Goal: Transaction & Acquisition: Book appointment/travel/reservation

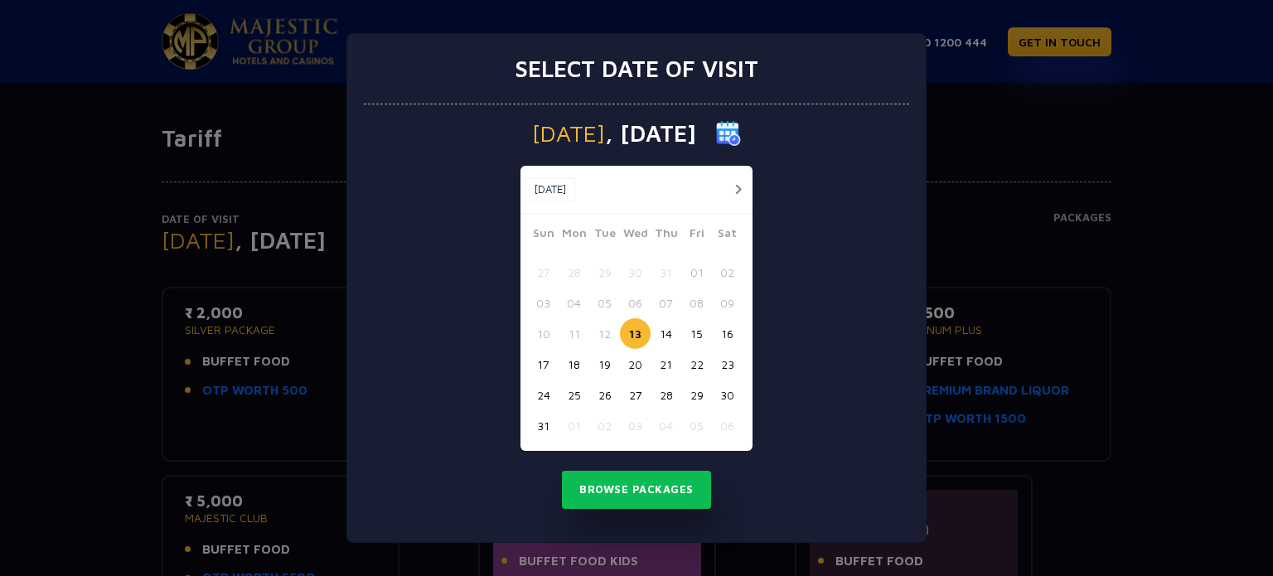
click at [667, 365] on button "21" at bounding box center [666, 364] width 31 height 31
click at [653, 492] on button "Browse Packages" at bounding box center [636, 490] width 149 height 38
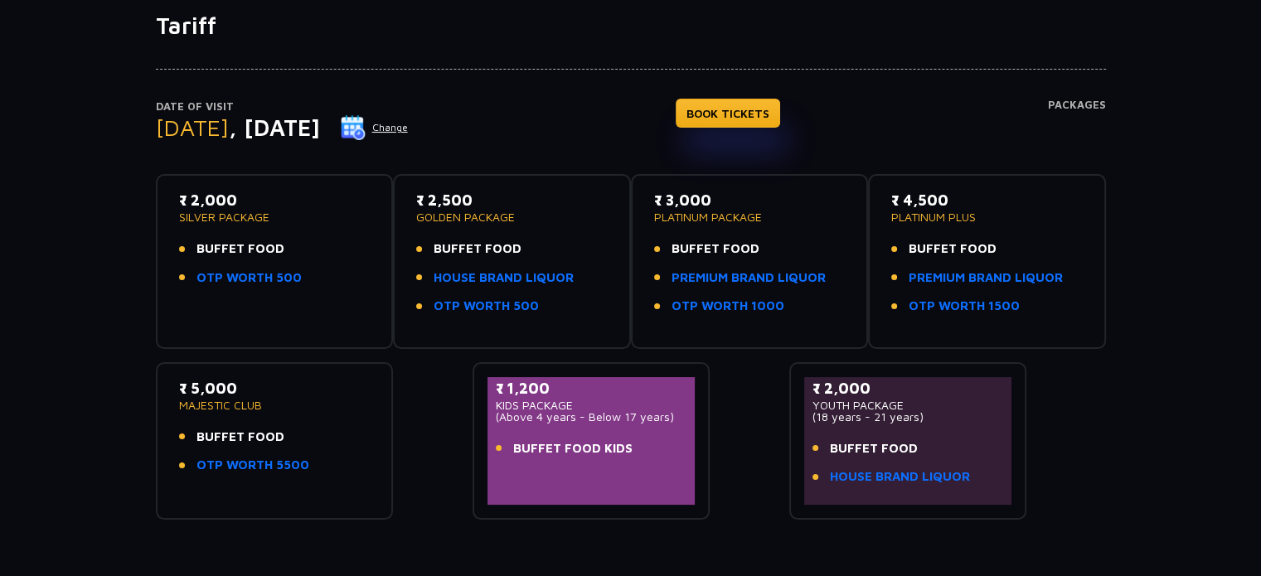
scroll to position [166, 0]
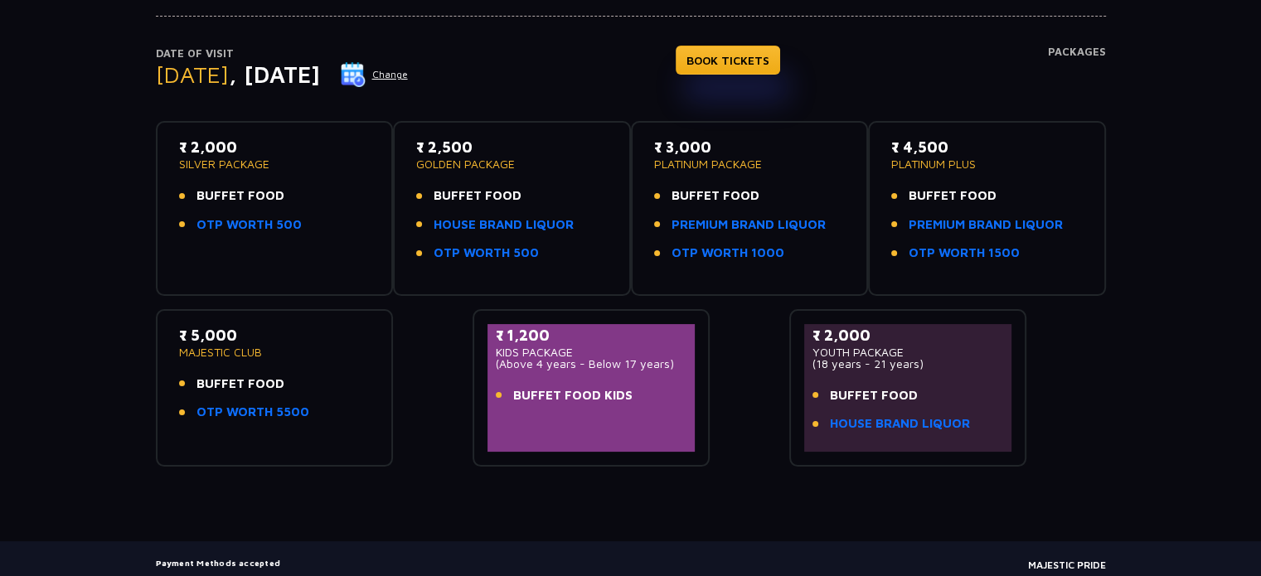
click at [843, 397] on span "BUFFET FOOD" at bounding box center [874, 395] width 88 height 19
click at [882, 387] on span "BUFFET FOOD" at bounding box center [874, 395] width 88 height 19
click at [851, 397] on span "BUFFET FOOD" at bounding box center [874, 395] width 88 height 19
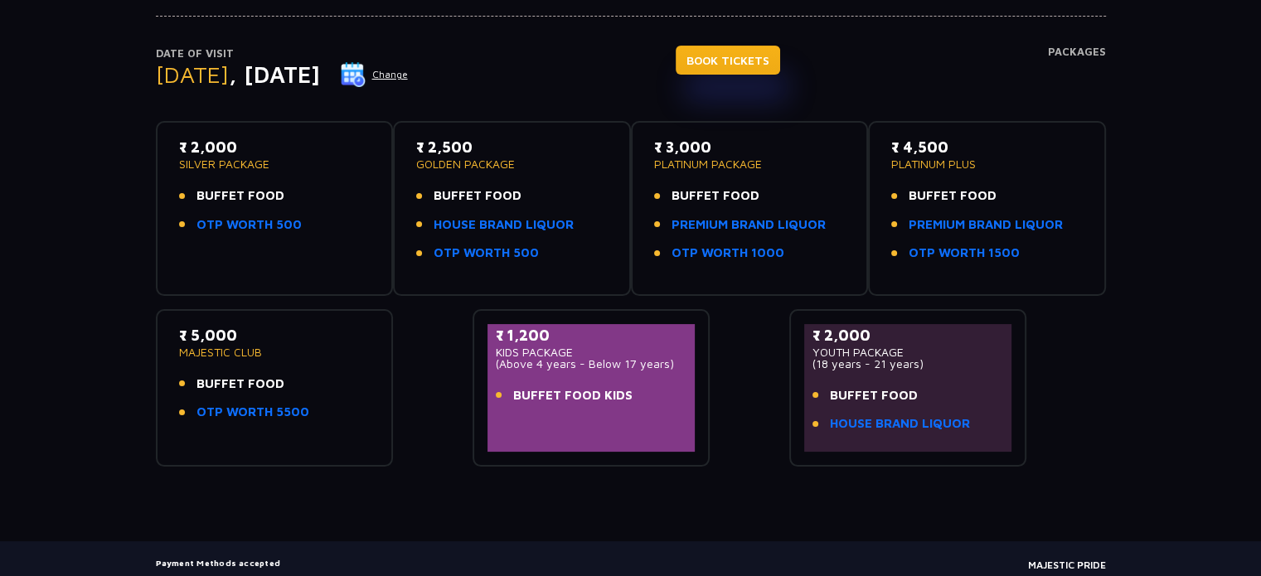
click at [749, 65] on link "BOOK TICKETS" at bounding box center [728, 60] width 104 height 29
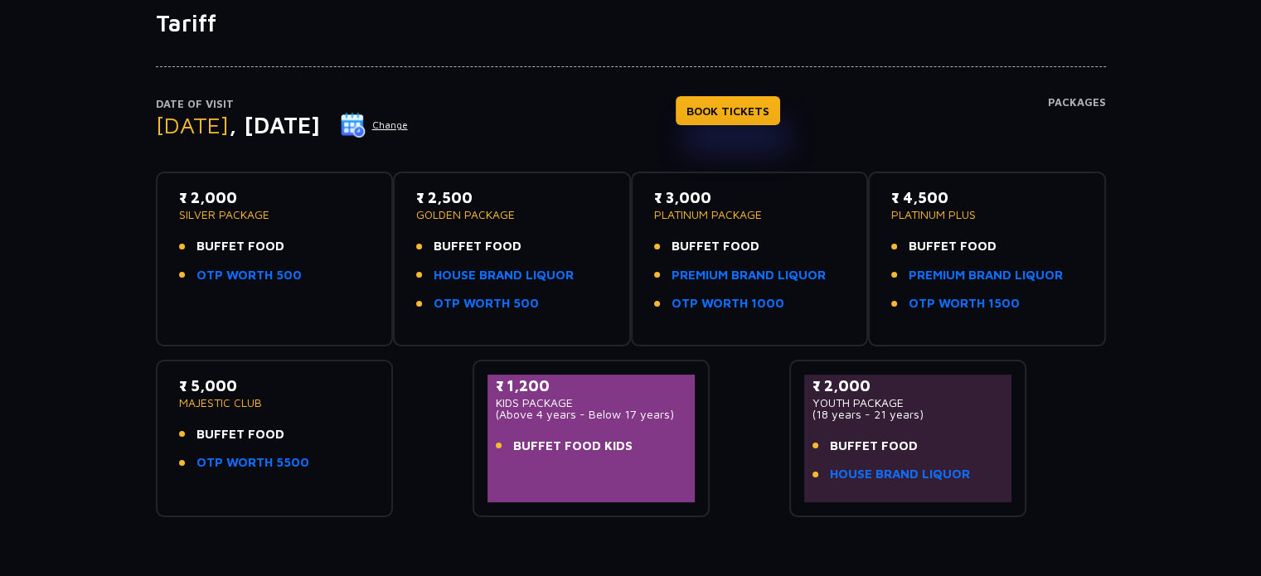
scroll to position [0, 0]
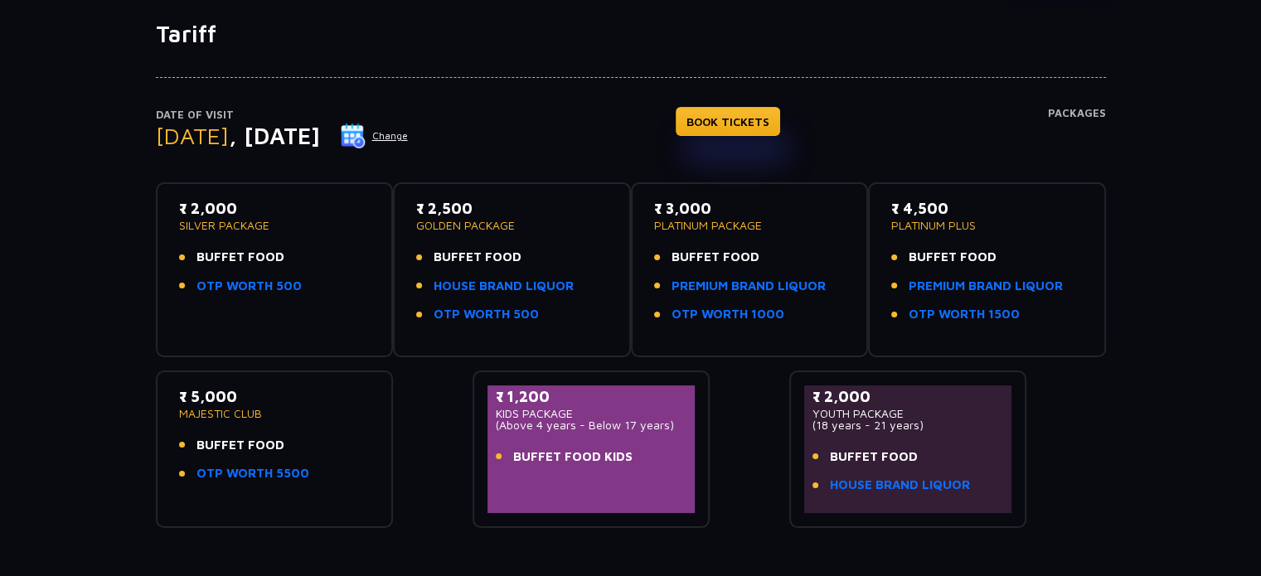
scroll to position [166, 0]
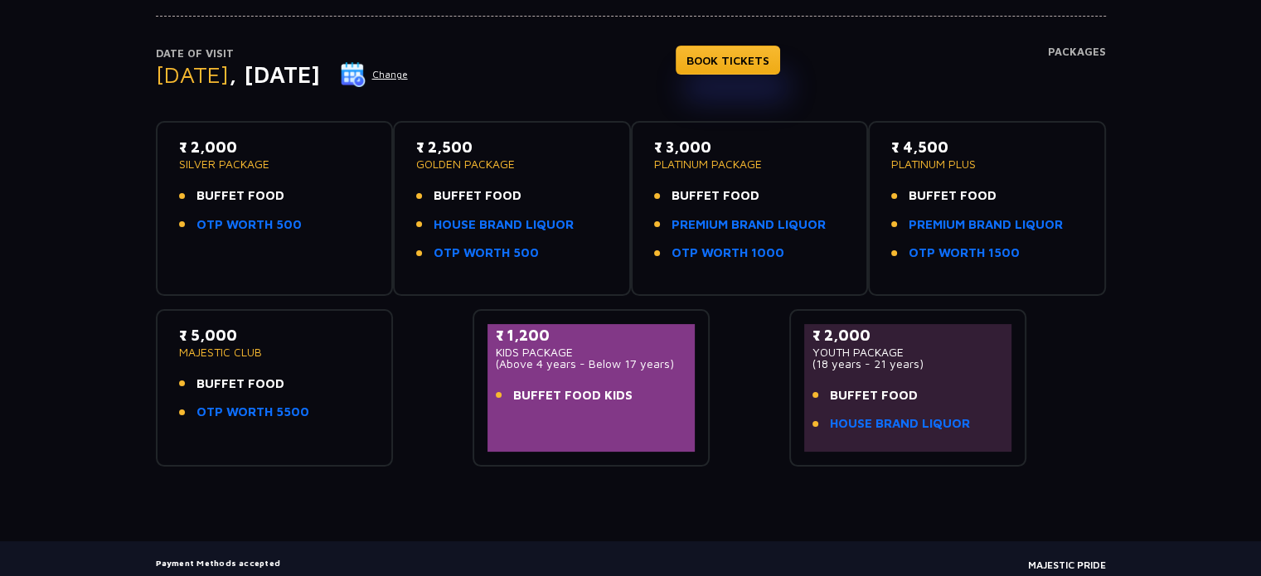
click at [83, 297] on div "Date of Visit Thursday , 21 Aug 2025 Change BOOK TICKETS Packages ₹ 2,000 SILVE…" at bounding box center [630, 227] width 1261 height 480
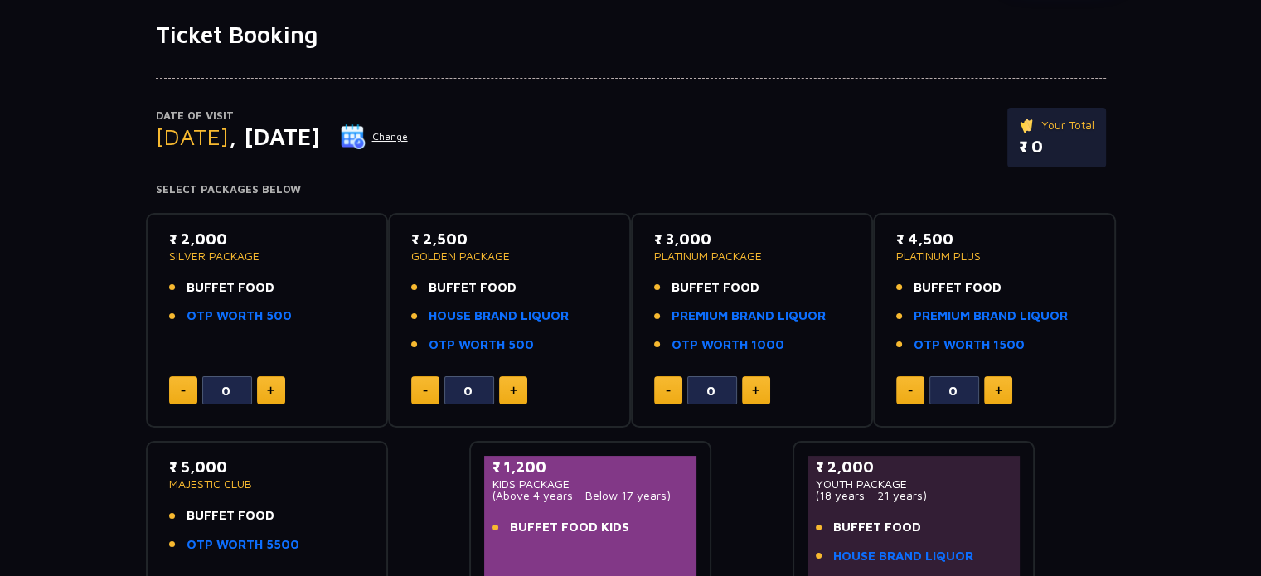
scroll to position [166, 0]
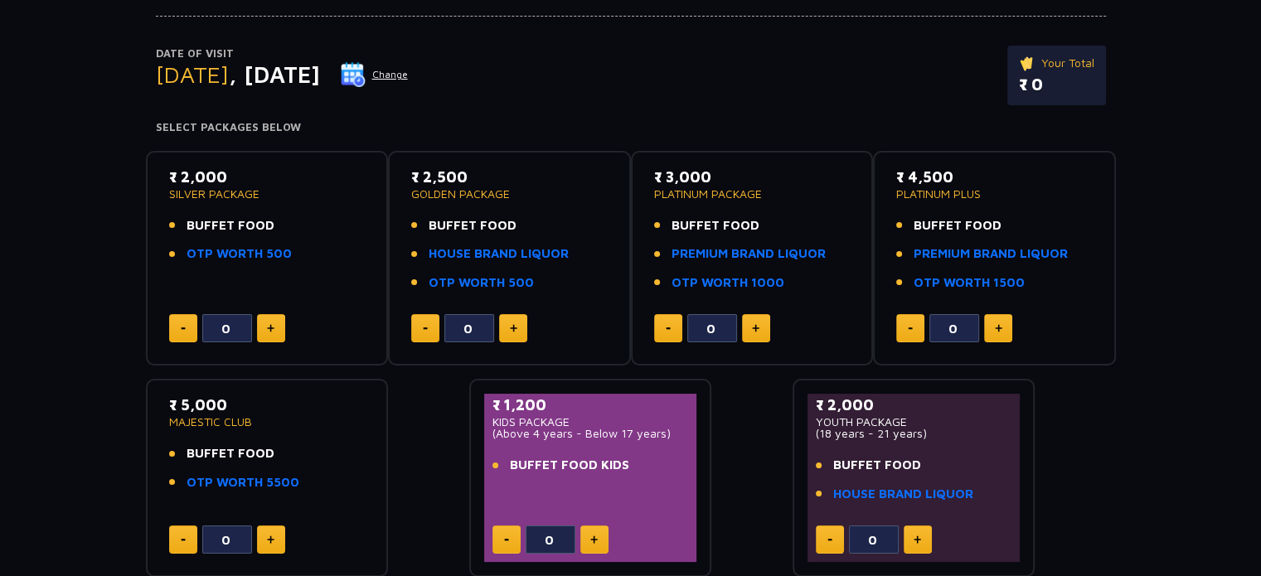
click at [269, 331] on img at bounding box center [270, 328] width 7 height 8
type input "1"
click at [517, 324] on button at bounding box center [513, 328] width 28 height 28
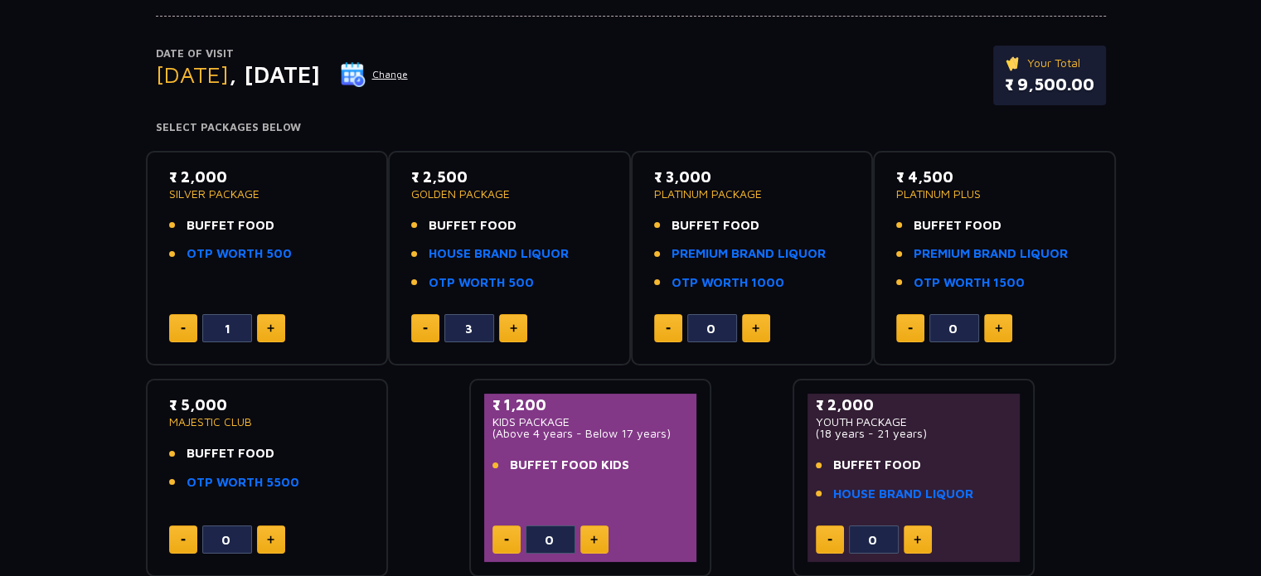
click at [517, 324] on button at bounding box center [513, 328] width 28 height 28
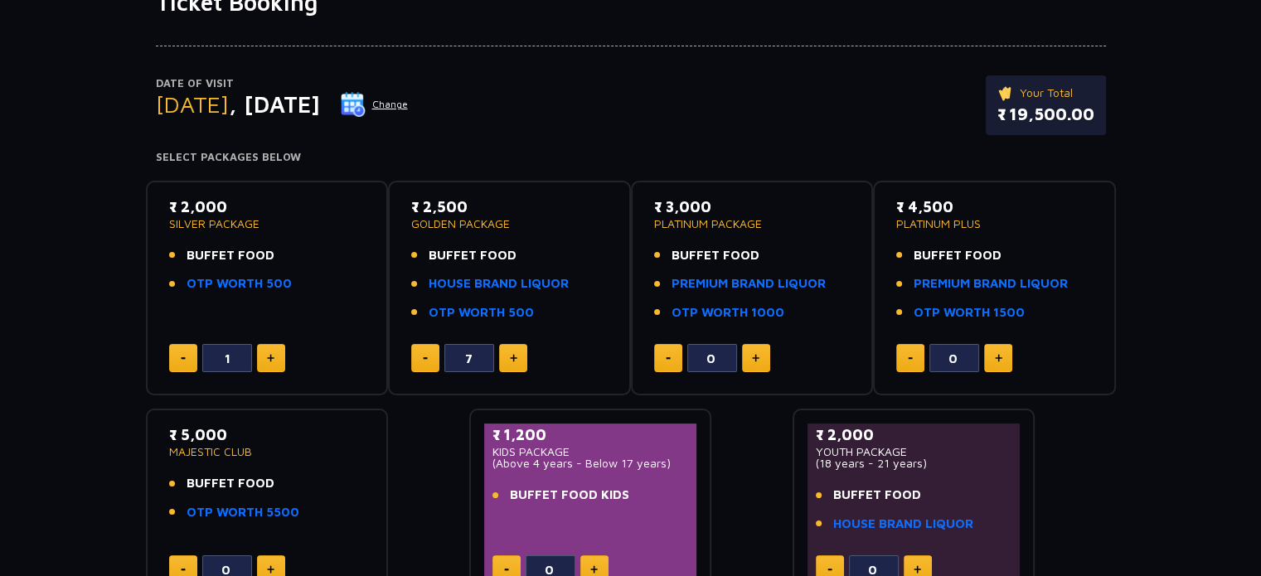
scroll to position [83, 0]
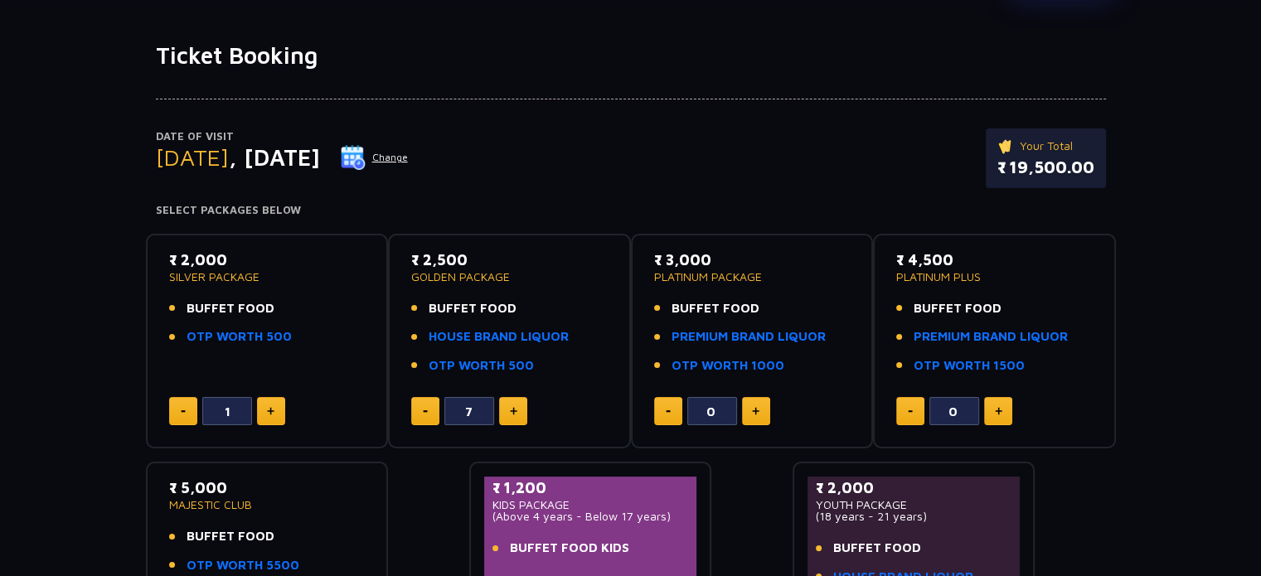
click at [1007, 168] on p "₹ 19,500.00" at bounding box center [1045, 167] width 97 height 25
click at [871, 175] on div "Date of Visit [DATE] Change Your Total ₹ 19,500.00" at bounding box center [631, 167] width 950 height 76
click at [424, 416] on button at bounding box center [425, 411] width 28 height 28
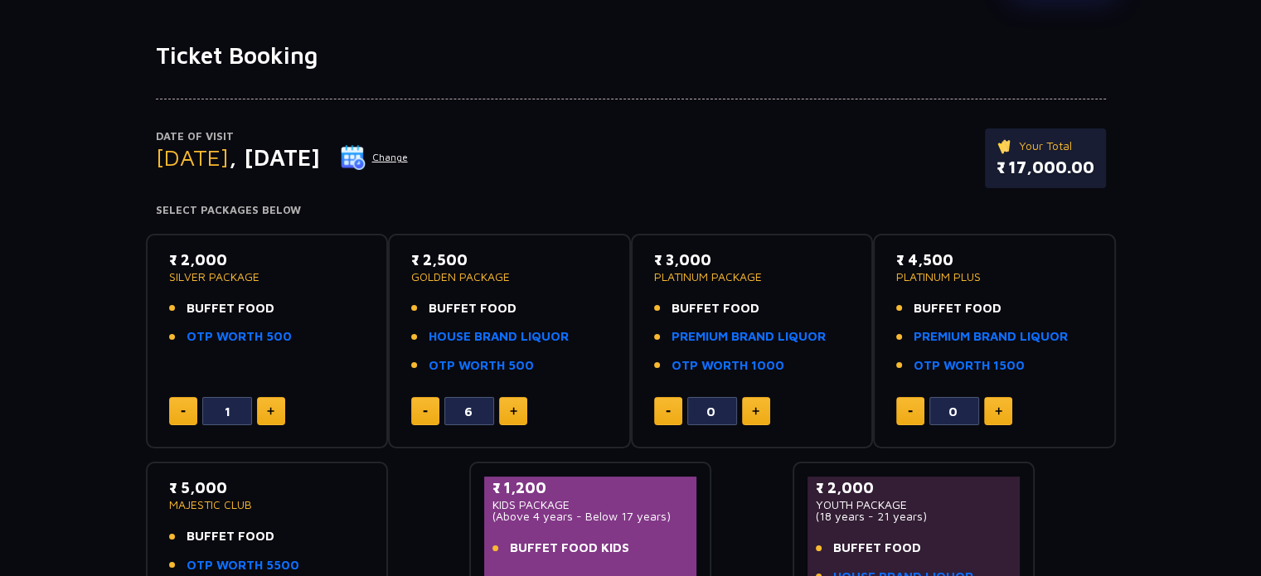
click at [421, 415] on button at bounding box center [425, 411] width 28 height 28
click at [421, 414] on button at bounding box center [425, 411] width 28 height 28
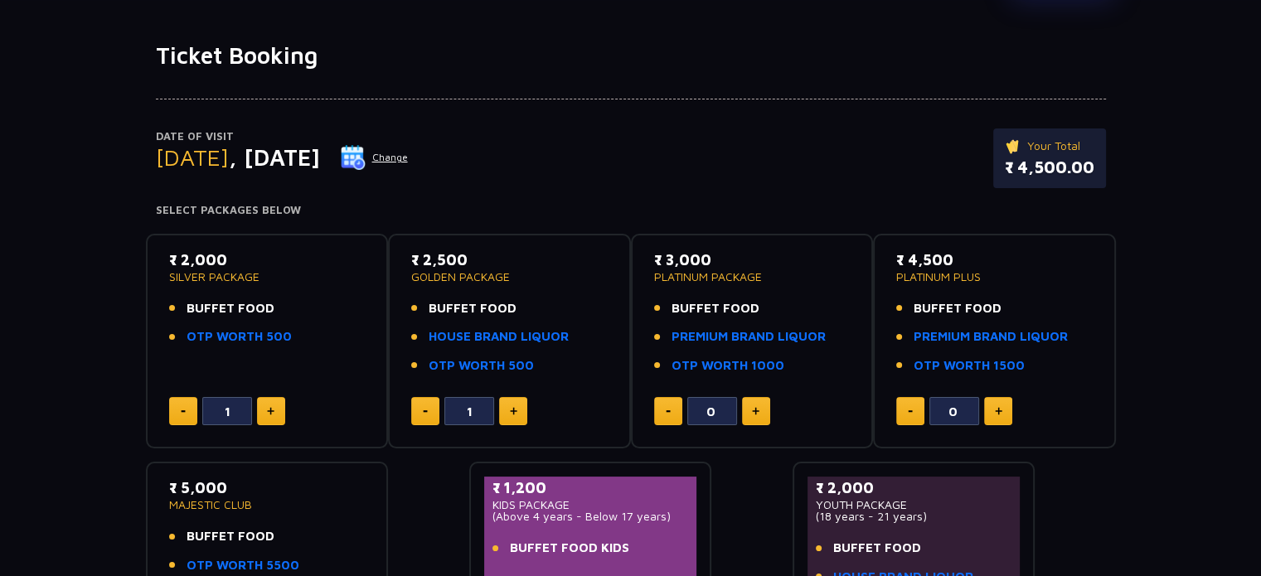
click at [421, 414] on button at bounding box center [425, 411] width 28 height 28
type input "0"
click at [180, 406] on button at bounding box center [183, 411] width 28 height 28
type input "0"
click at [755, 409] on img at bounding box center [755, 411] width 7 height 8
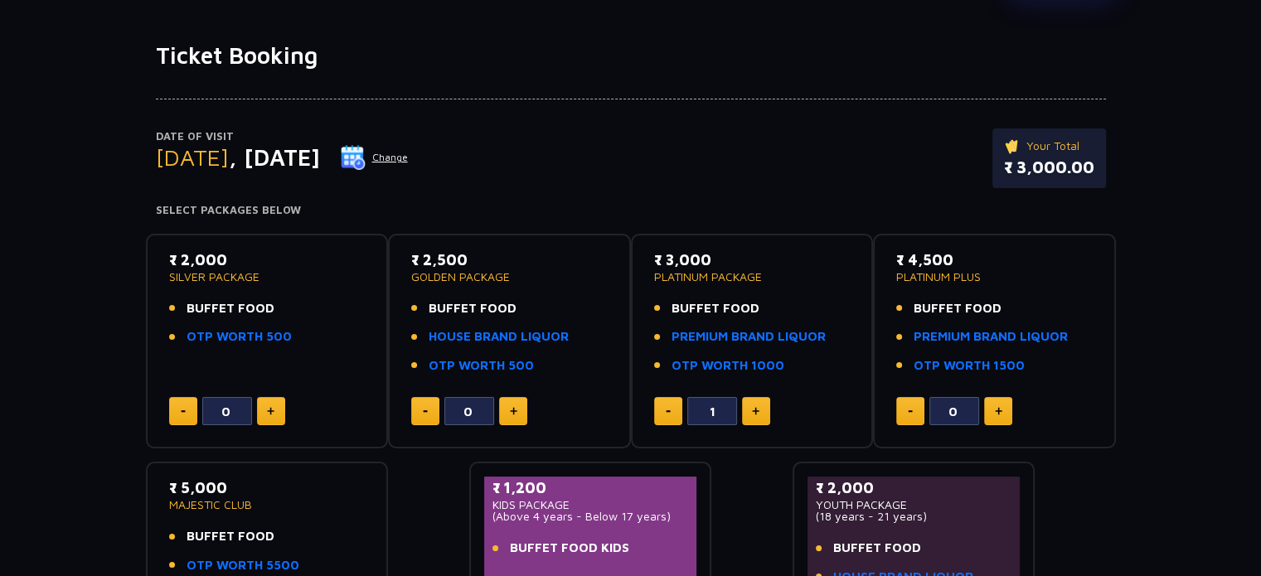
click at [755, 409] on img at bounding box center [755, 411] width 7 height 8
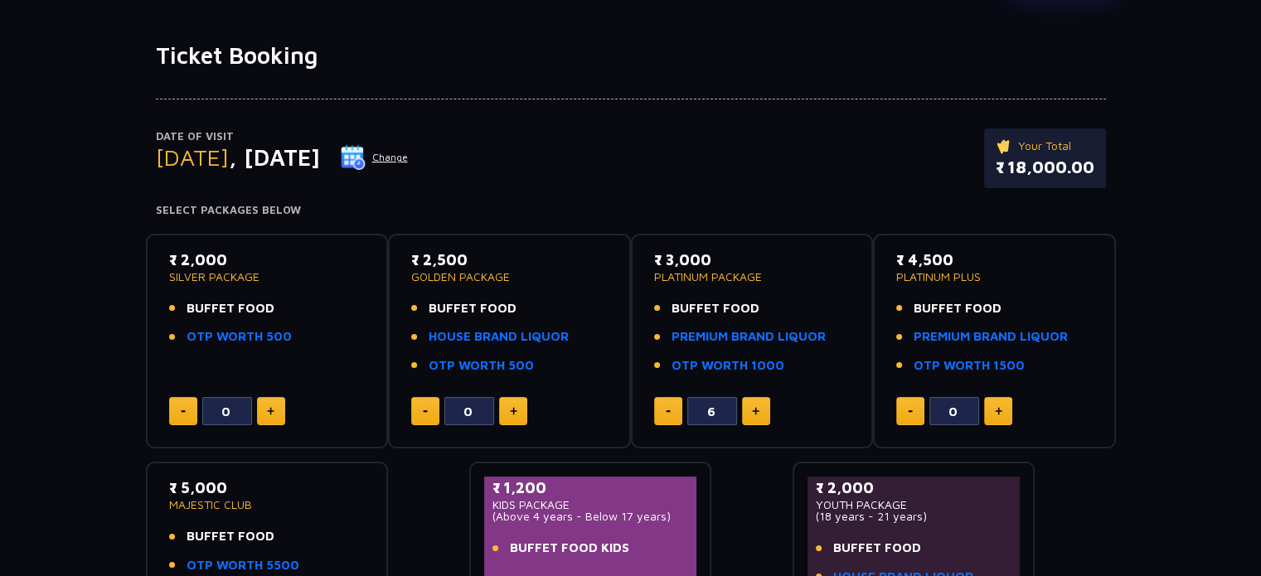
click at [755, 409] on img at bounding box center [755, 411] width 7 height 8
click at [664, 413] on button at bounding box center [668, 411] width 28 height 28
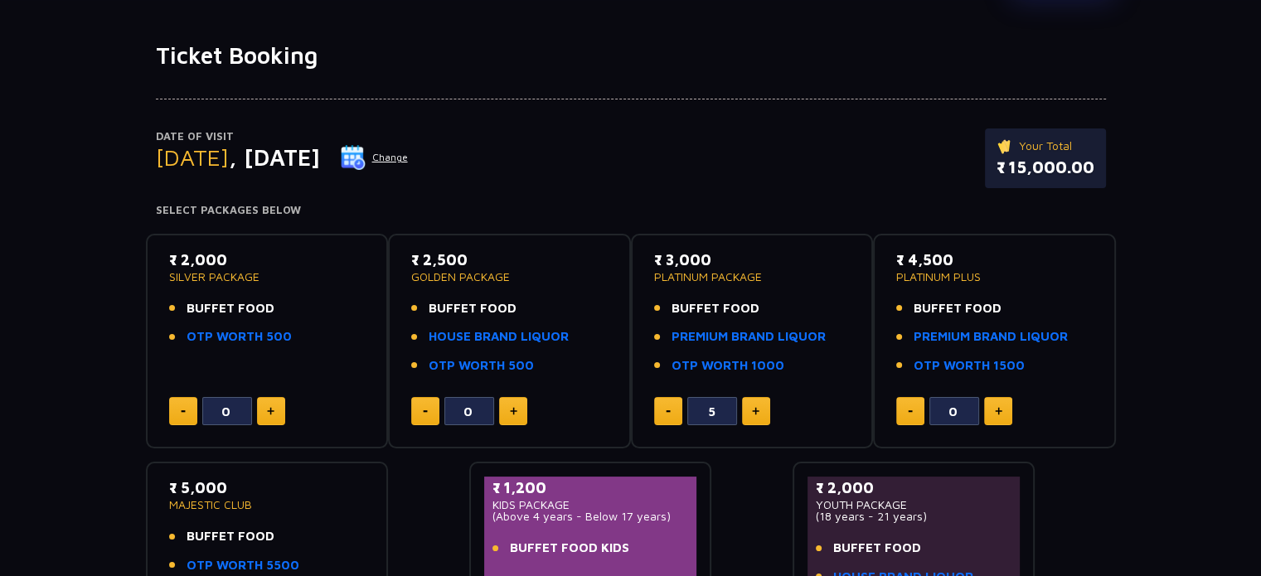
click at [664, 413] on button at bounding box center [668, 411] width 28 height 28
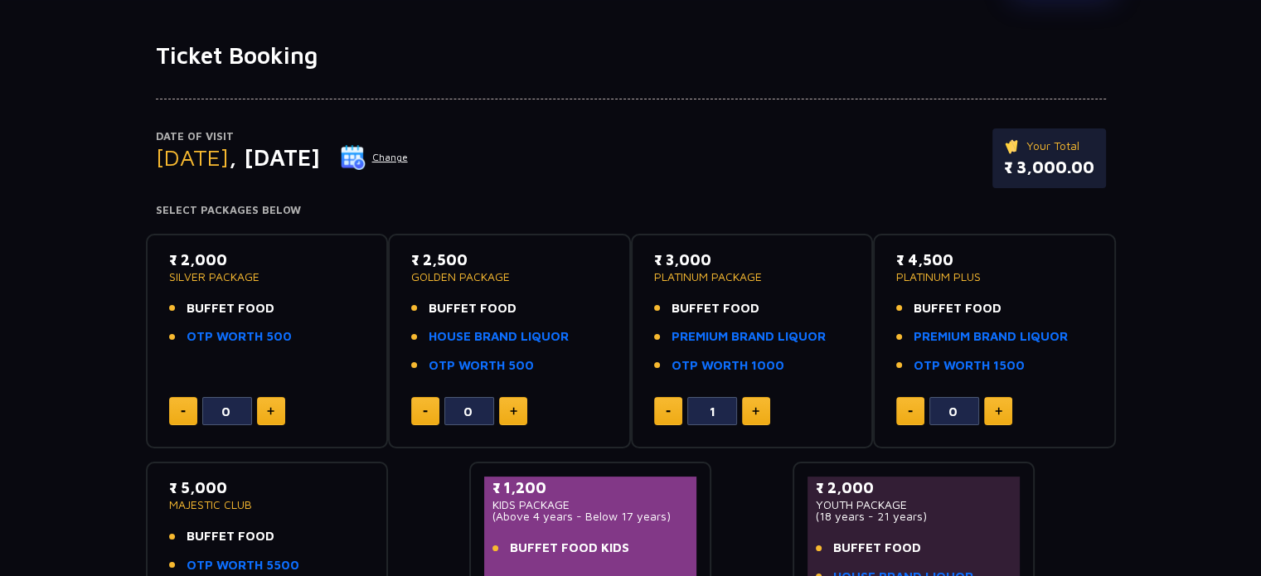
type input "0"
click at [664, 413] on button at bounding box center [668, 411] width 28 height 28
click at [522, 408] on button at bounding box center [513, 411] width 28 height 28
drag, startPoint x: 522, startPoint y: 408, endPoint x: 521, endPoint y: 416, distance: 8.5
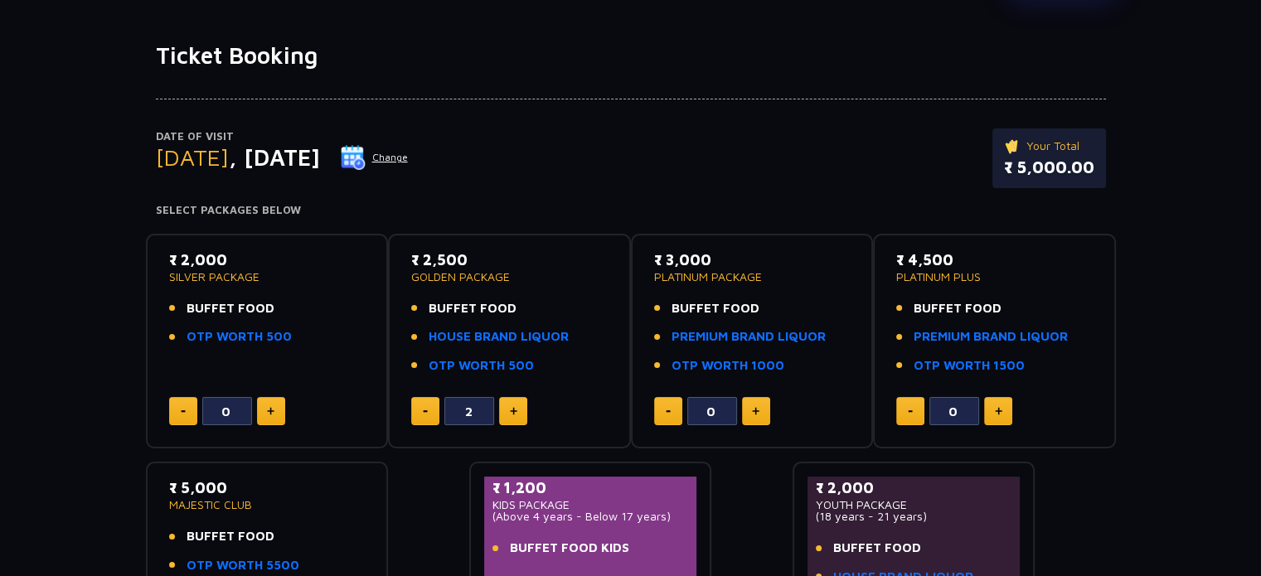
click at [521, 416] on button at bounding box center [513, 411] width 28 height 28
click at [518, 407] on button at bounding box center [513, 411] width 28 height 28
click at [517, 407] on button at bounding box center [513, 411] width 28 height 28
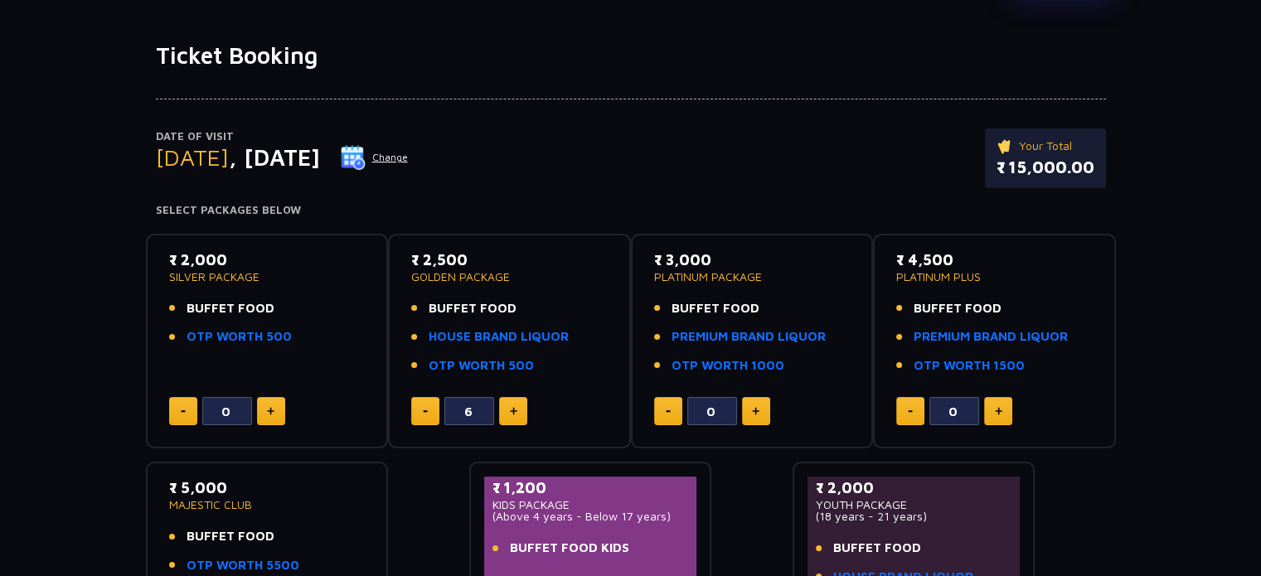
type input "7"
click at [275, 408] on button at bounding box center [271, 411] width 28 height 28
click at [170, 410] on button at bounding box center [183, 411] width 28 height 28
click at [272, 410] on img at bounding box center [270, 411] width 7 height 8
type input "1"
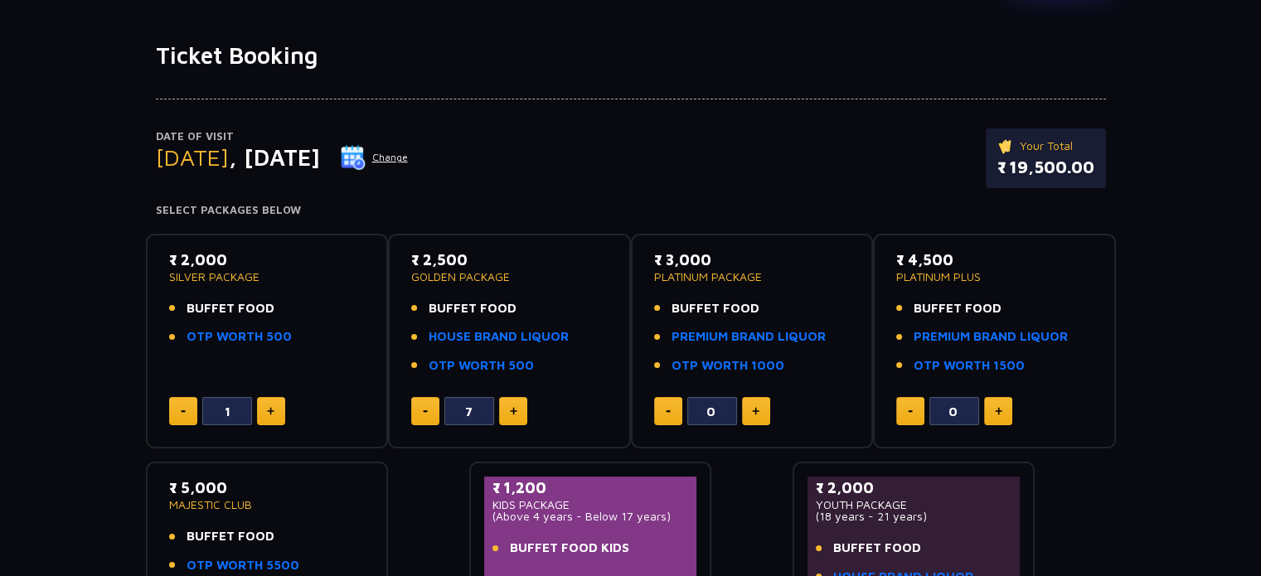
click at [337, 397] on div "1" at bounding box center [267, 411] width 196 height 28
click at [327, 414] on div "1" at bounding box center [267, 411] width 196 height 28
click at [114, 311] on div "Date of Visit [DATE] Change Your Total ₹ 19,500.00 Select Packages Below ₹ 2,00…" at bounding box center [630, 365] width 1261 height 591
click at [96, 299] on div "Date of Visit [DATE] Change Your Total ₹ 19,500.00 Select Packages Below ₹ 2,00…" at bounding box center [630, 365] width 1261 height 591
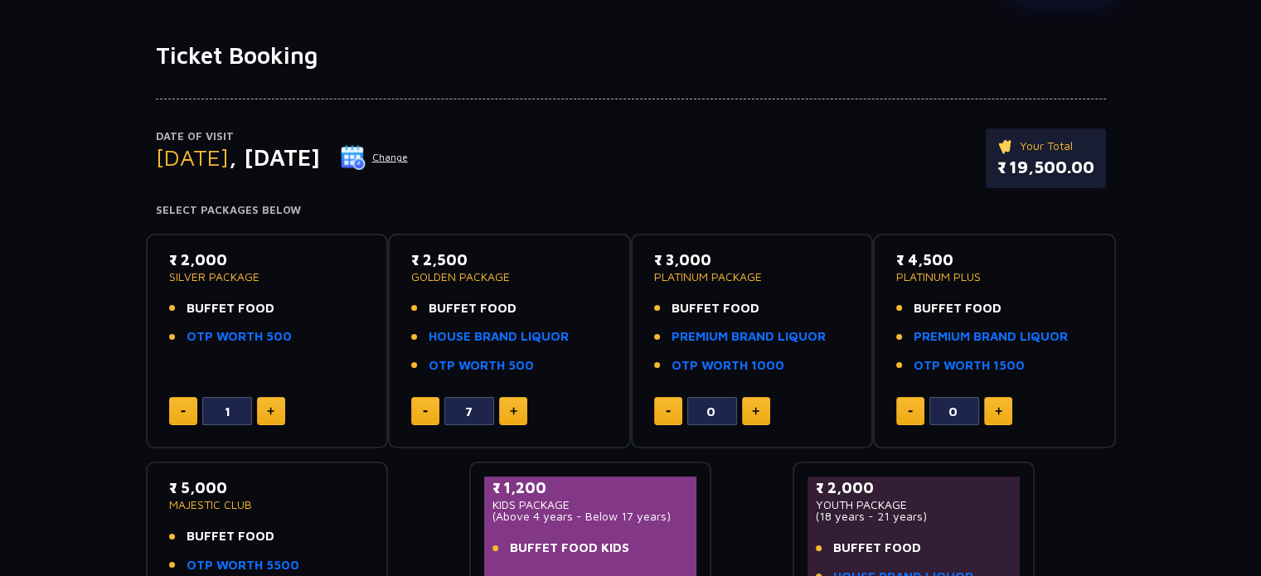
click at [1158, 336] on div "Date of Visit [DATE] Change Your Total ₹ 19,500.00 Select Packages Below ₹ 2,00…" at bounding box center [630, 365] width 1261 height 591
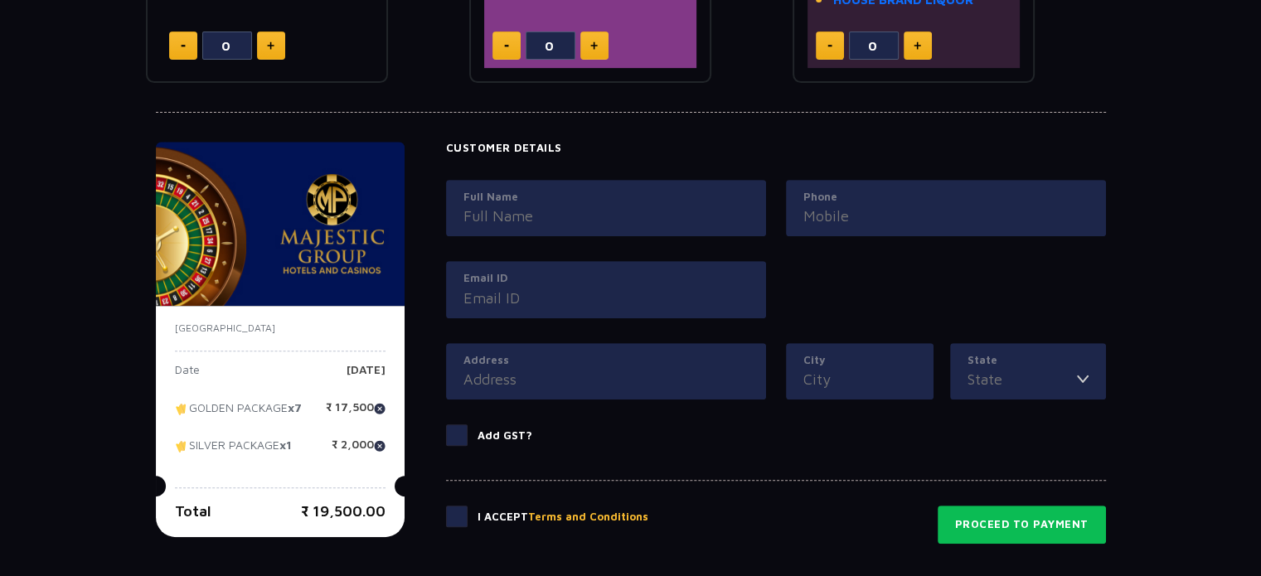
scroll to position [657, 0]
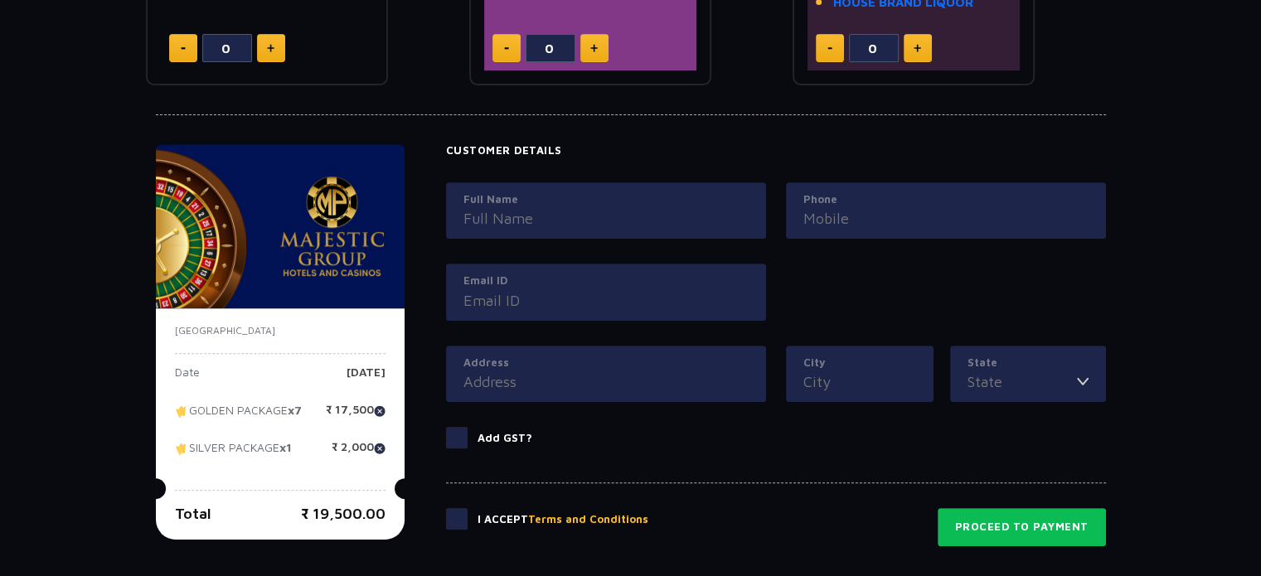
click at [594, 218] on input "Full Name" at bounding box center [605, 218] width 285 height 22
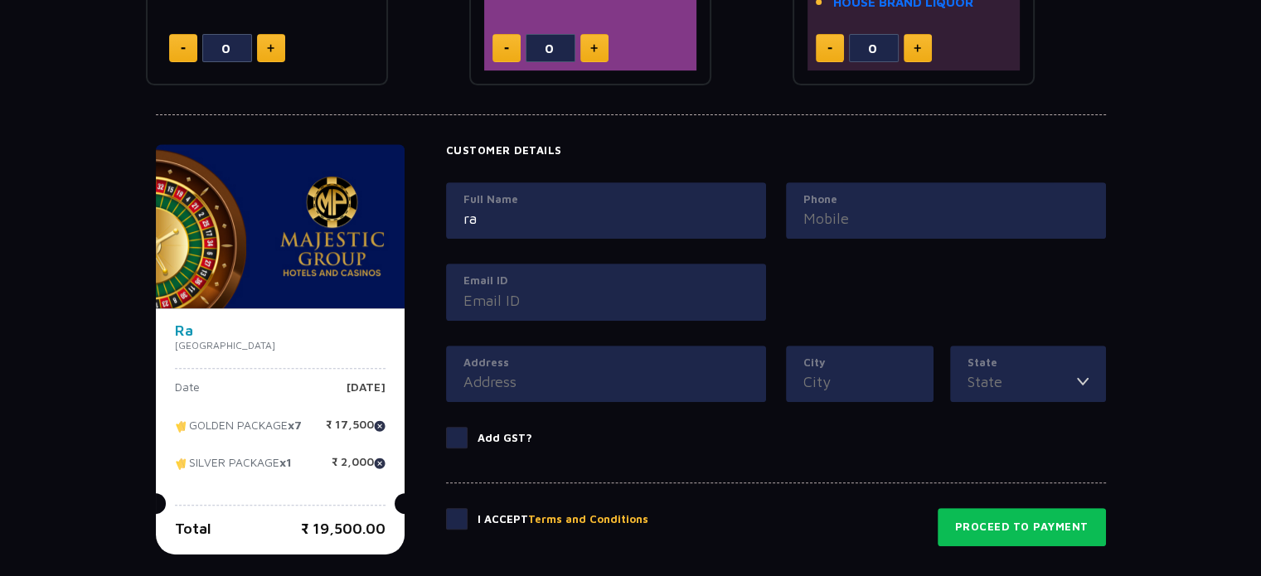
type input "r"
type input "[PERSON_NAME]"
type input "9971456949"
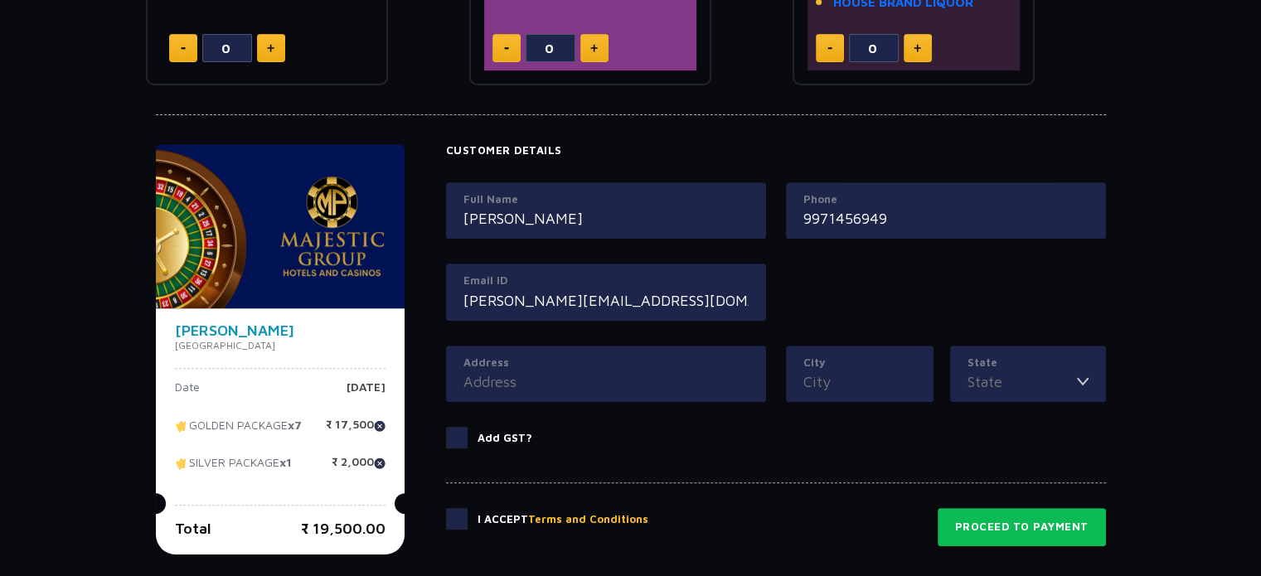
type input "[PERSON_NAME][EMAIL_ADDRESS][DOMAIN_NAME]"
type input "D"
type input "Vasundhara Enclave"
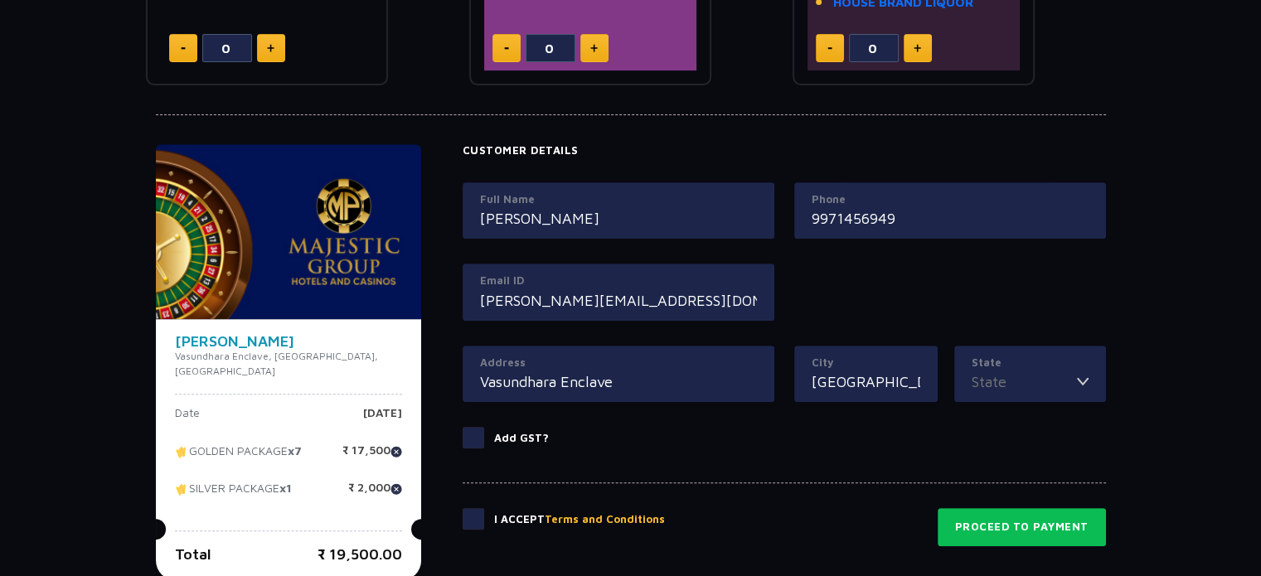
type input "[GEOGRAPHIC_DATA]"
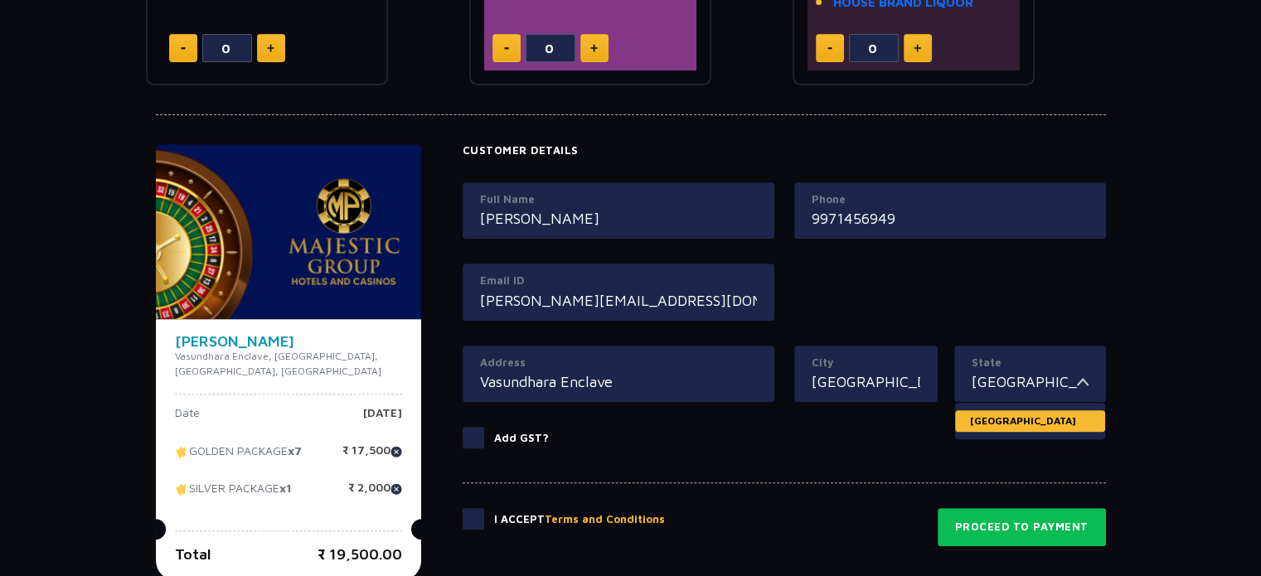
click at [1009, 426] on li "[GEOGRAPHIC_DATA]" at bounding box center [1030, 421] width 150 height 22
type input "[GEOGRAPHIC_DATA]"
click at [812, 381] on input "[GEOGRAPHIC_DATA]" at bounding box center [866, 382] width 109 height 22
type input "[GEOGRAPHIC_DATA]"
click at [740, 429] on label "Add GST?" at bounding box center [784, 438] width 643 height 22
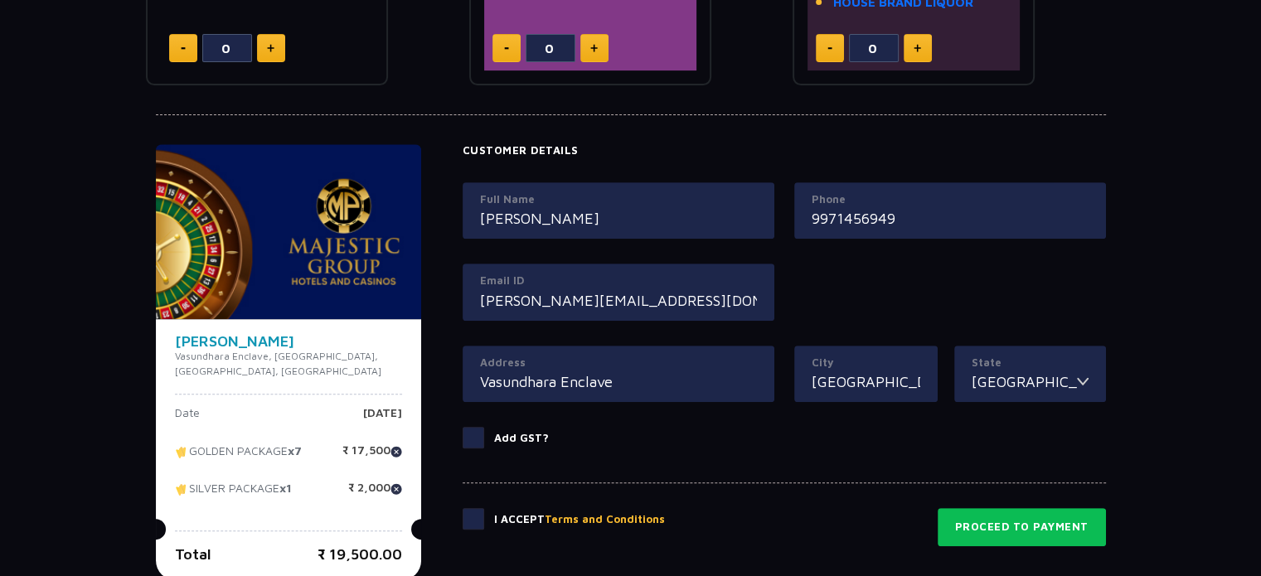
click at [0, 0] on input "Add GST?" at bounding box center [0, 0] width 0 height 0
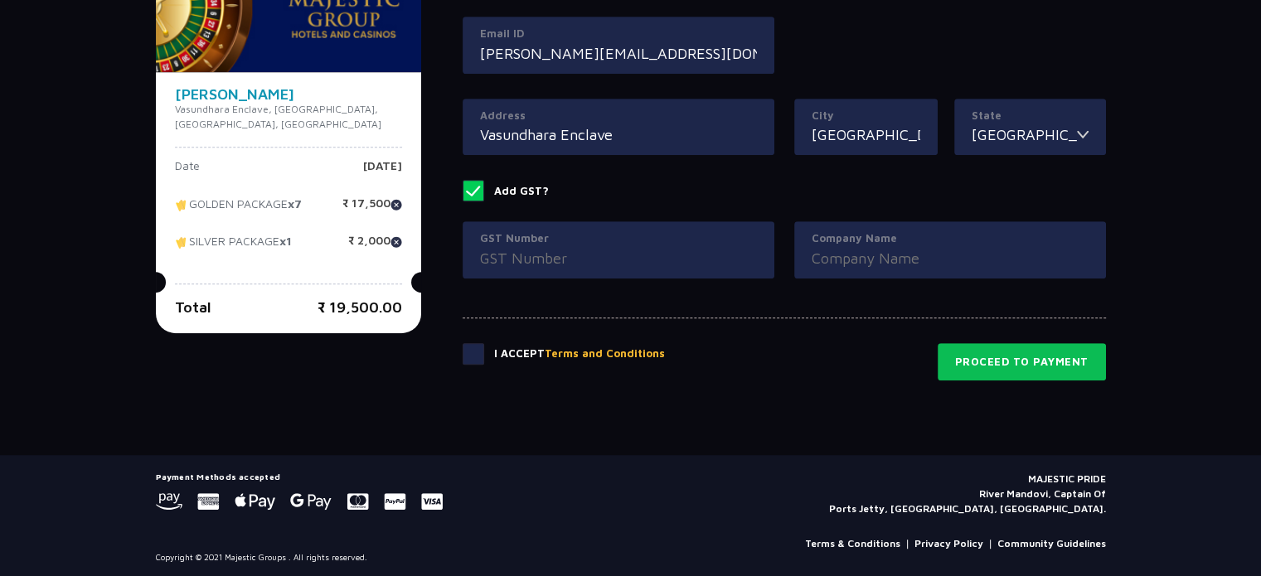
click at [463, 192] on span at bounding box center [474, 191] width 22 height 22
click at [0, 0] on input "Add GST?" at bounding box center [0, 0] width 0 height 0
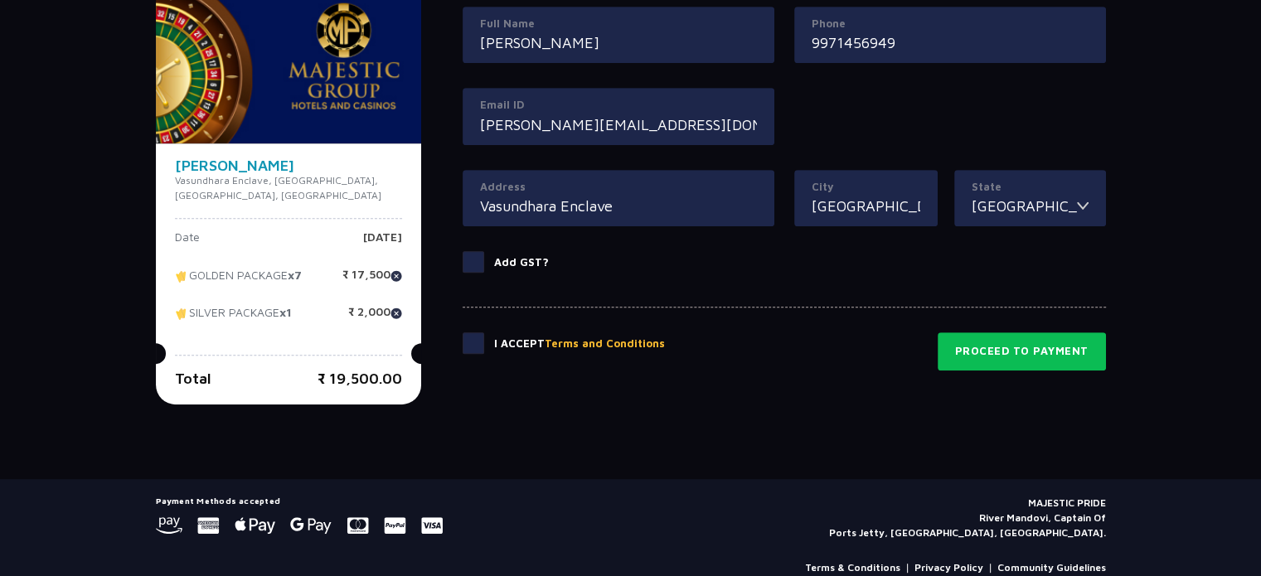
click at [463, 342] on span at bounding box center [474, 343] width 22 height 22
click at [0, 0] on input "checkbox" at bounding box center [0, 0] width 0 height 0
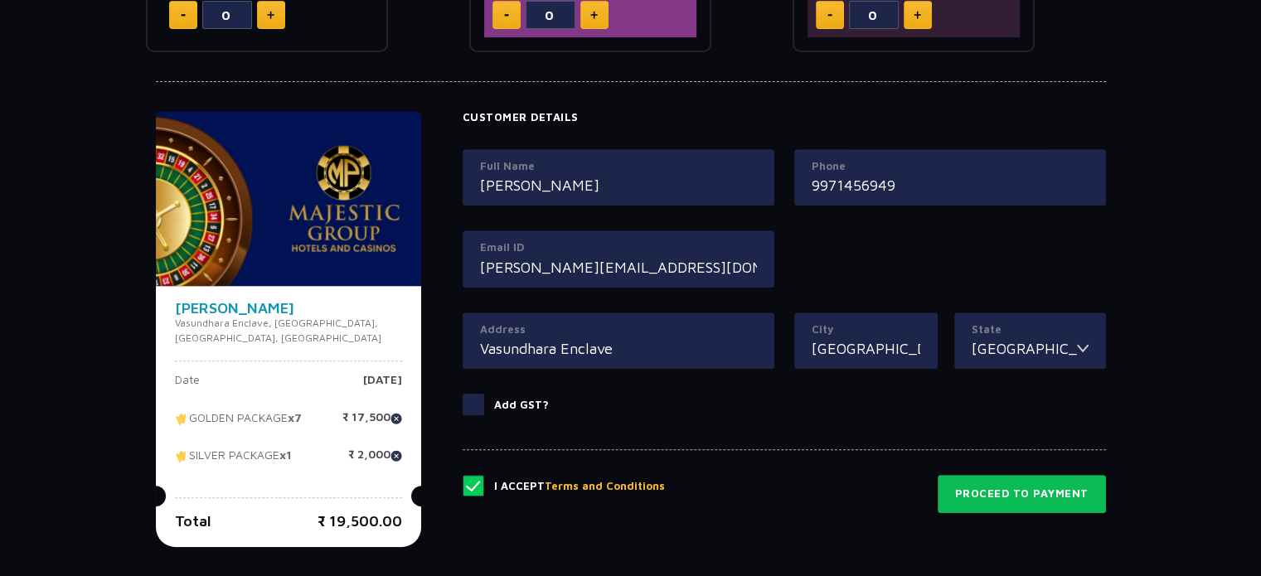
scroll to position [667, 0]
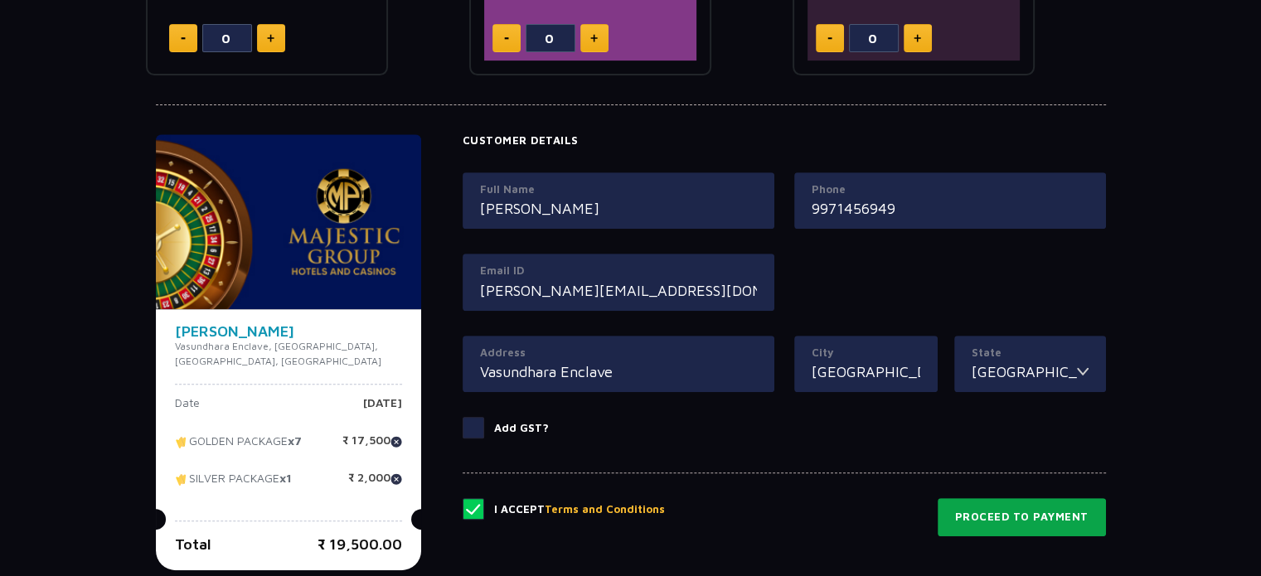
click at [1002, 507] on button "Proceed to Payment" at bounding box center [1022, 517] width 168 height 38
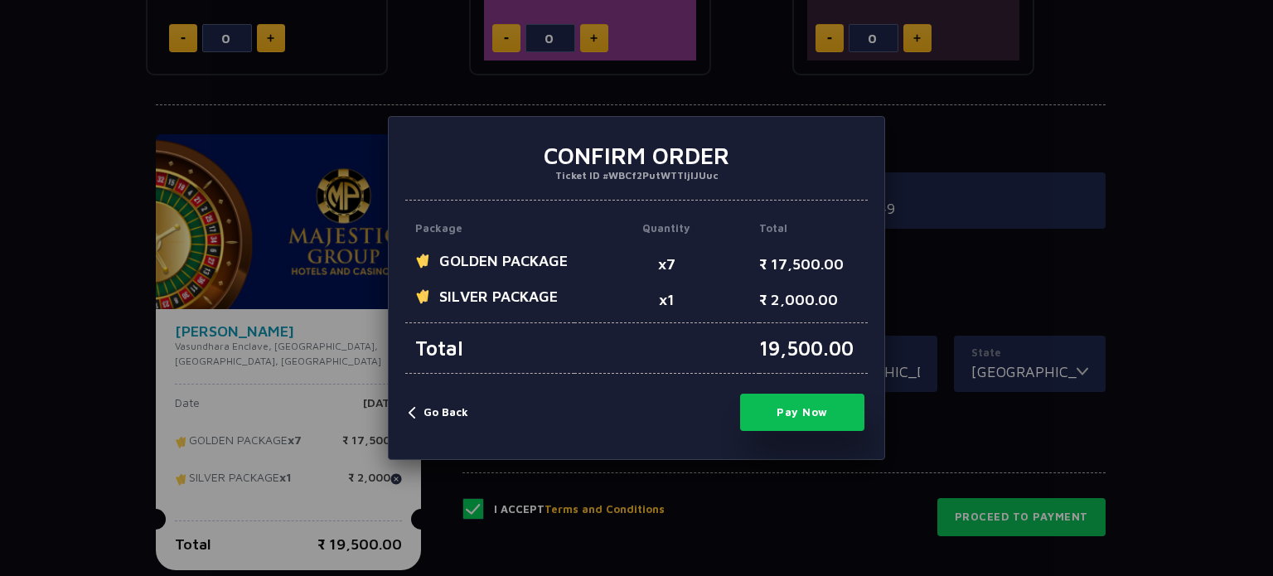
click at [787, 409] on button "Pay Now" at bounding box center [802, 412] width 124 height 37
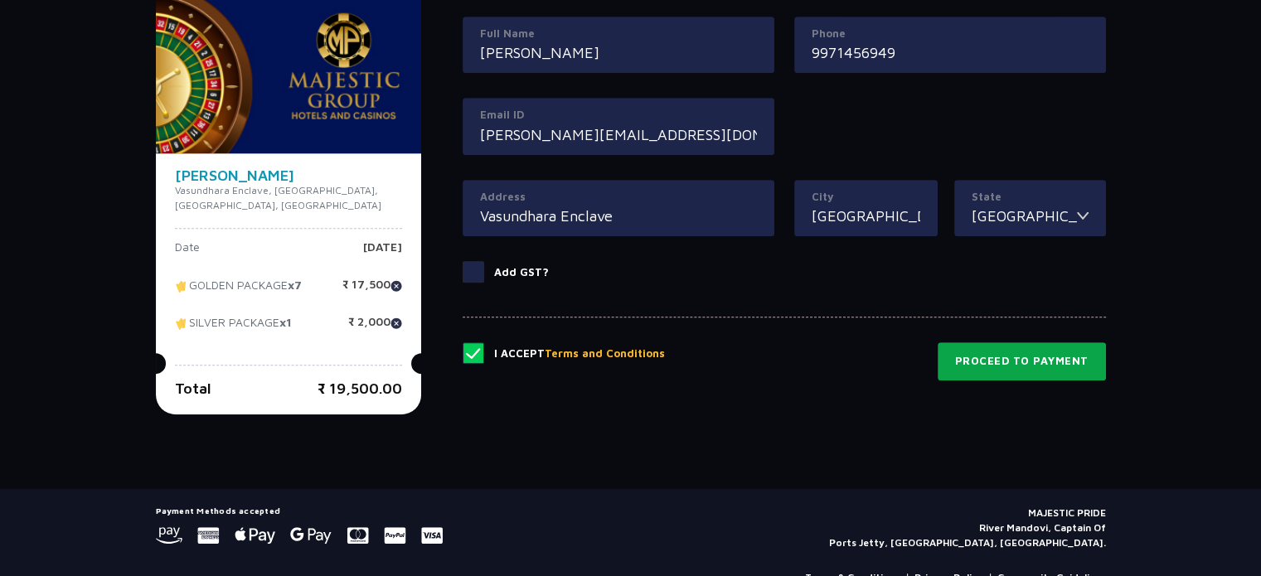
scroll to position [833, 0]
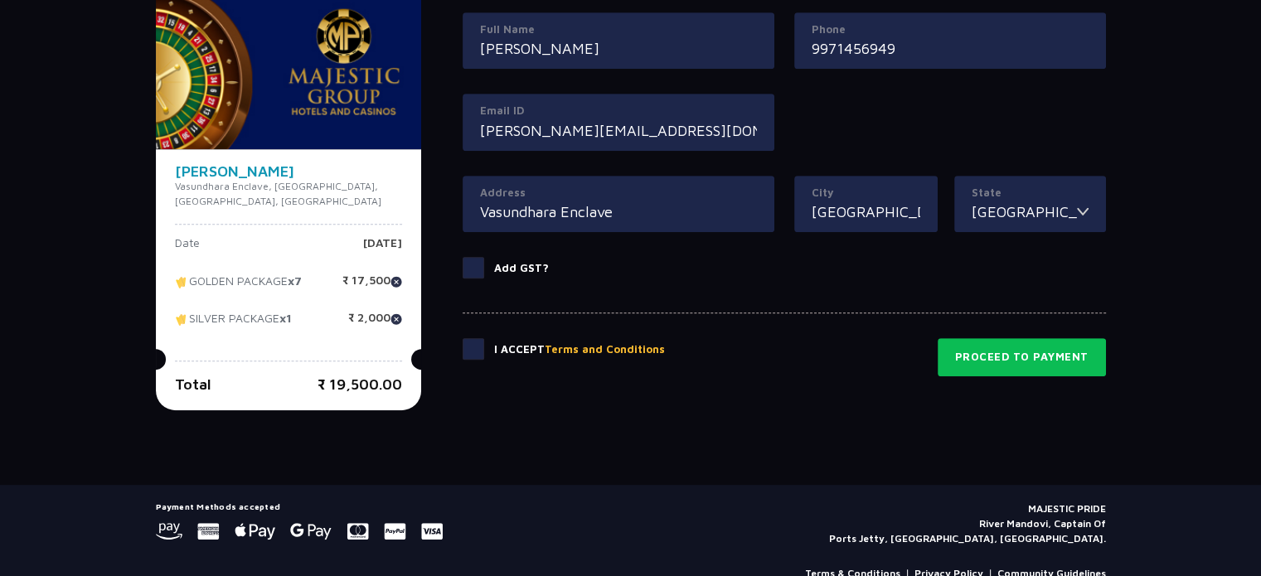
scroll to position [833, 0]
